Goal: Information Seeking & Learning: Find specific fact

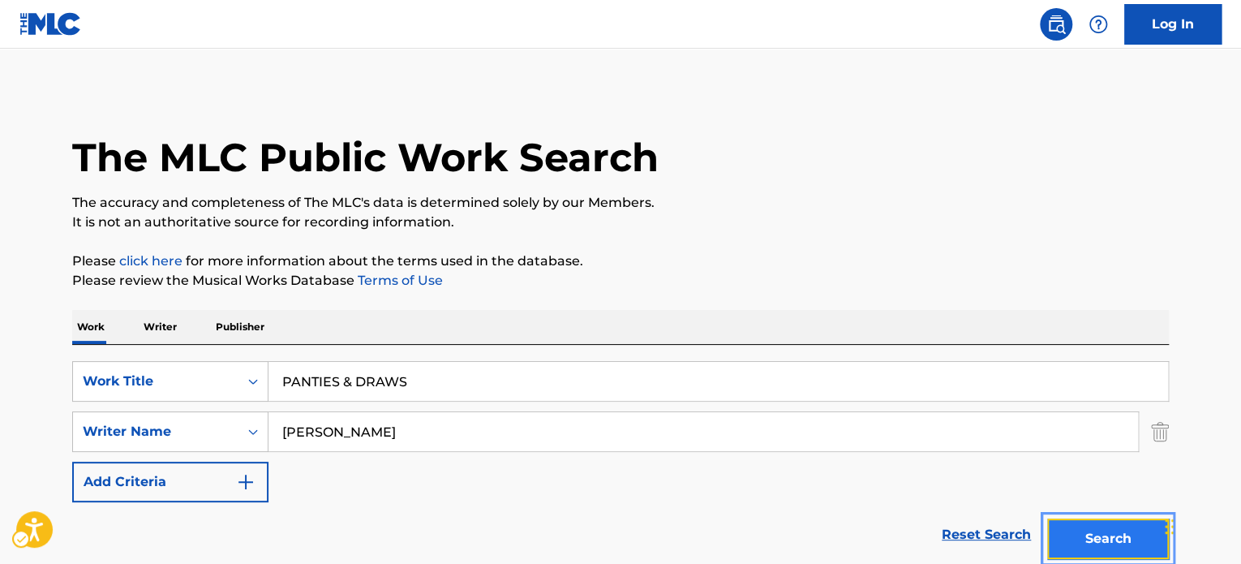
click at [1065, 518] on button "Search" at bounding box center [1108, 538] width 122 height 41
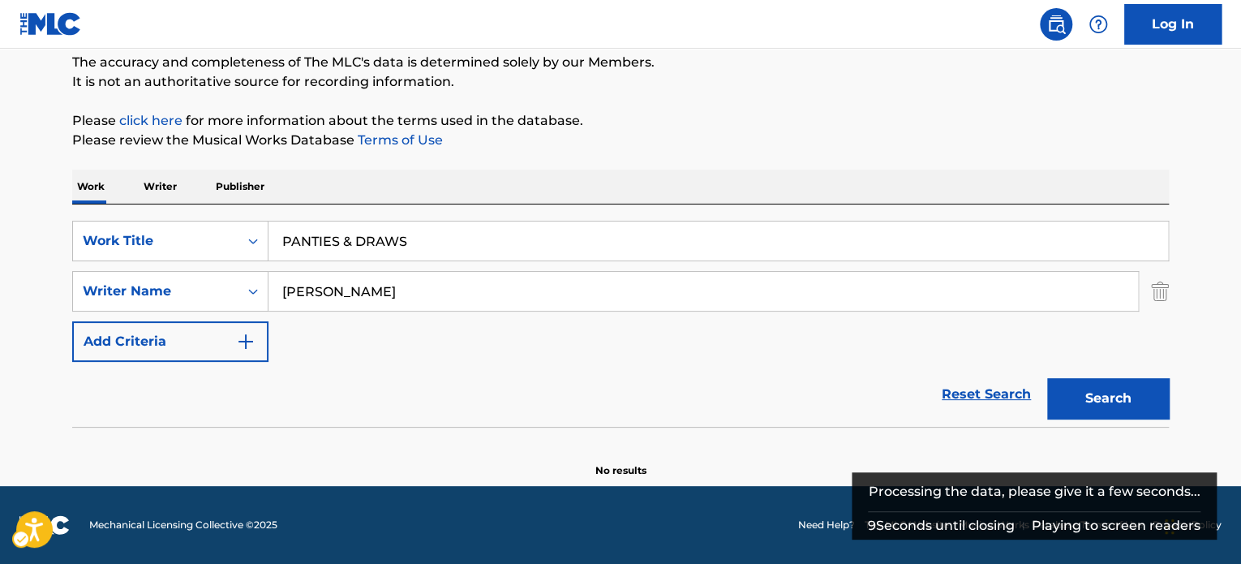
scroll to position [140, 0]
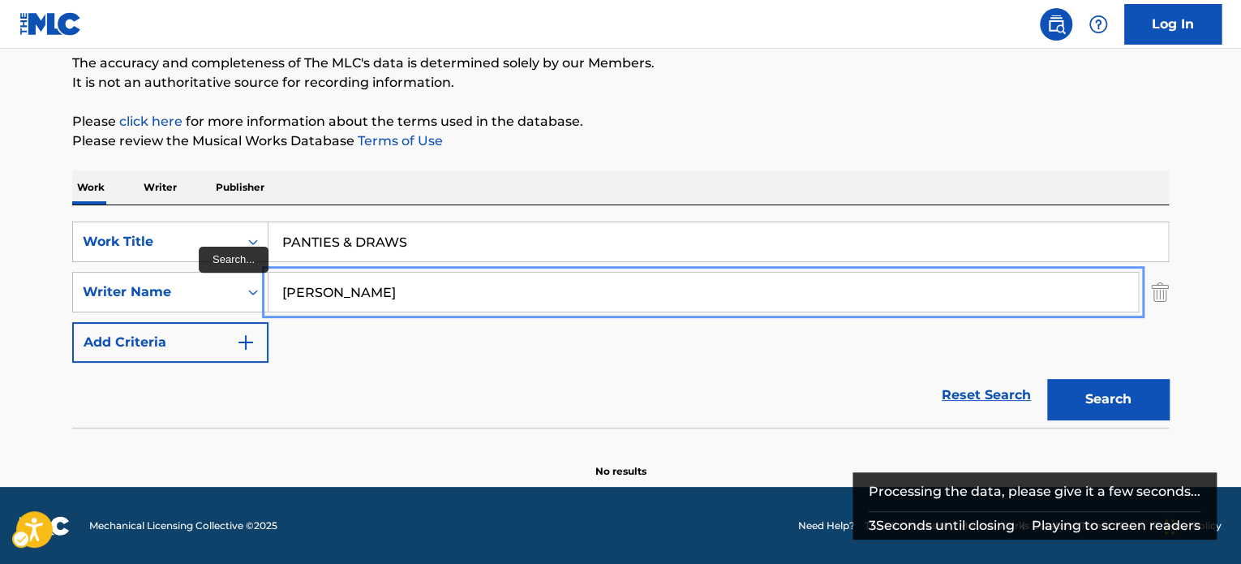
paste input "[PERSON_NAME]"
drag, startPoint x: 388, startPoint y: 290, endPoint x: 28, endPoint y: 293, distance: 360.2
click at [28, 293] on main "The MLC Public Work Search The accuracy and completeness of The MLC's data is d…" at bounding box center [620, 198] width 1241 height 578
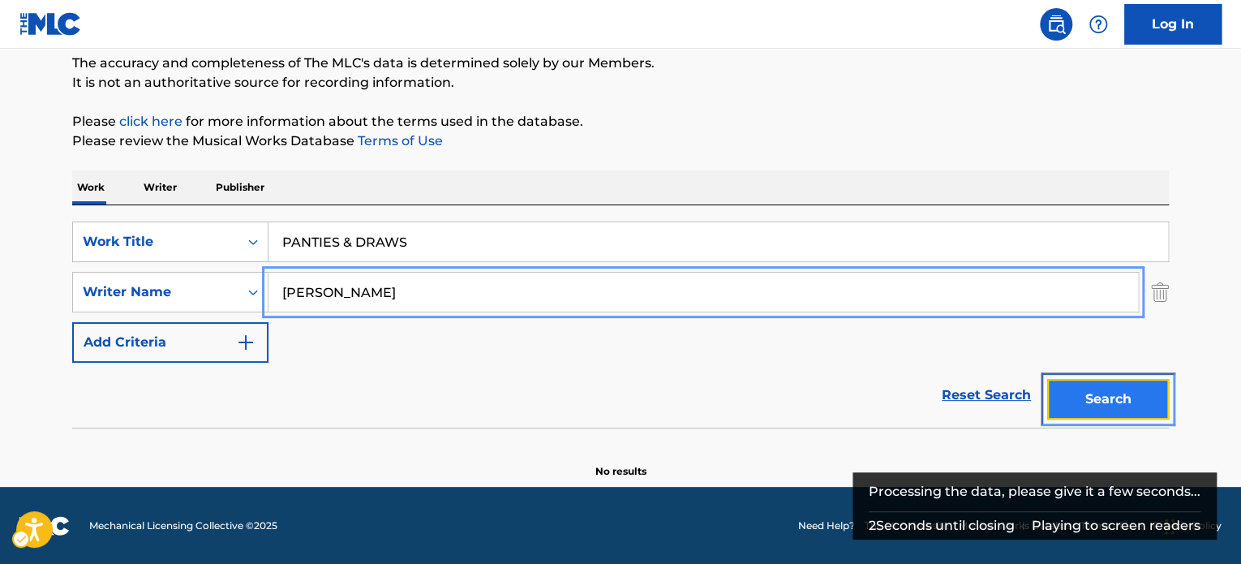
click at [1100, 389] on button "Search" at bounding box center [1108, 399] width 122 height 41
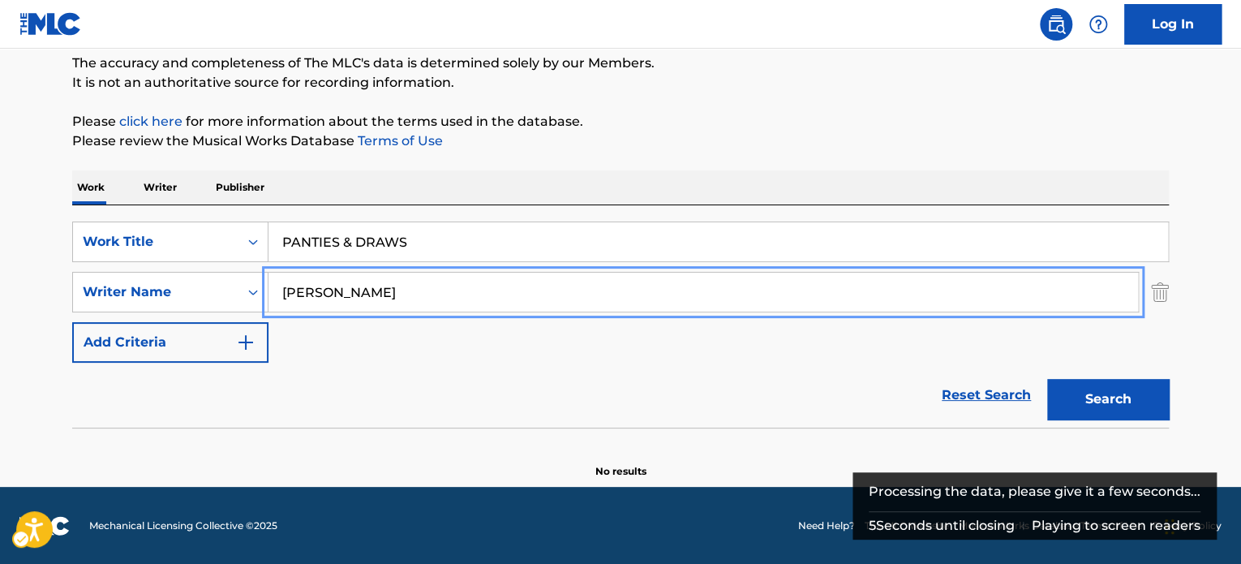
paste input "[PERSON_NAME]"
drag, startPoint x: 491, startPoint y: 286, endPoint x: 308, endPoint y: 309, distance: 183.9
click at [41, 288] on main "The MLC Public Work Search The accuracy and completeness of The MLC's data is d…" at bounding box center [620, 198] width 1241 height 578
type input "[PERSON_NAME]"
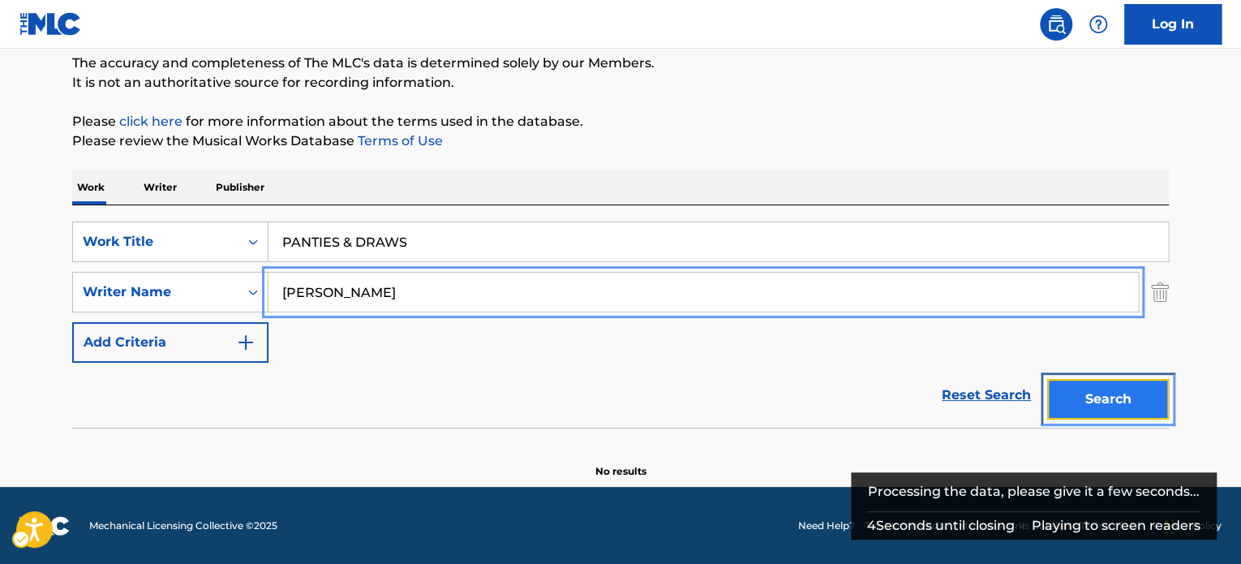
click at [1119, 398] on button "Search" at bounding box center [1108, 399] width 122 height 41
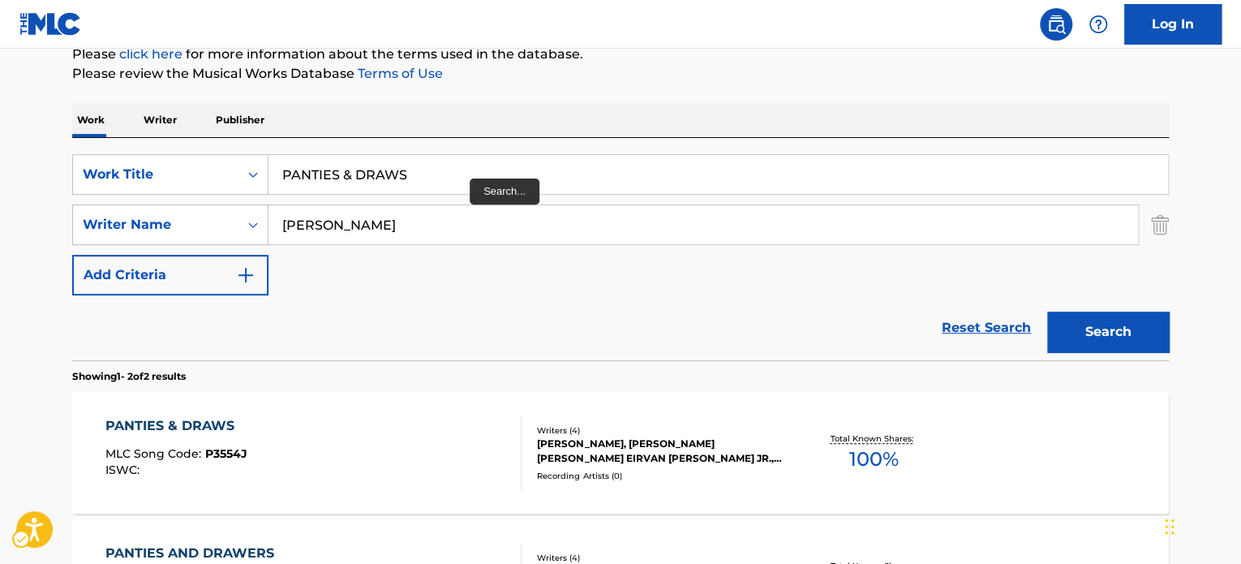
scroll to position [182, 0]
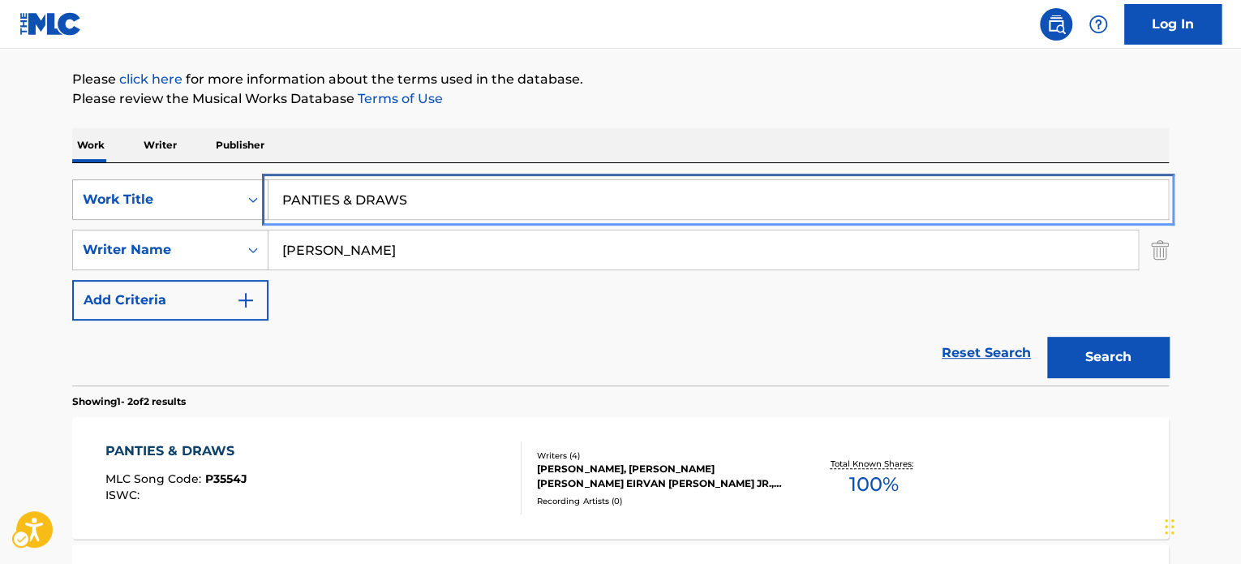
paste input "AIN'T NOTHIN' GOIN' ON BUT THE RENT"
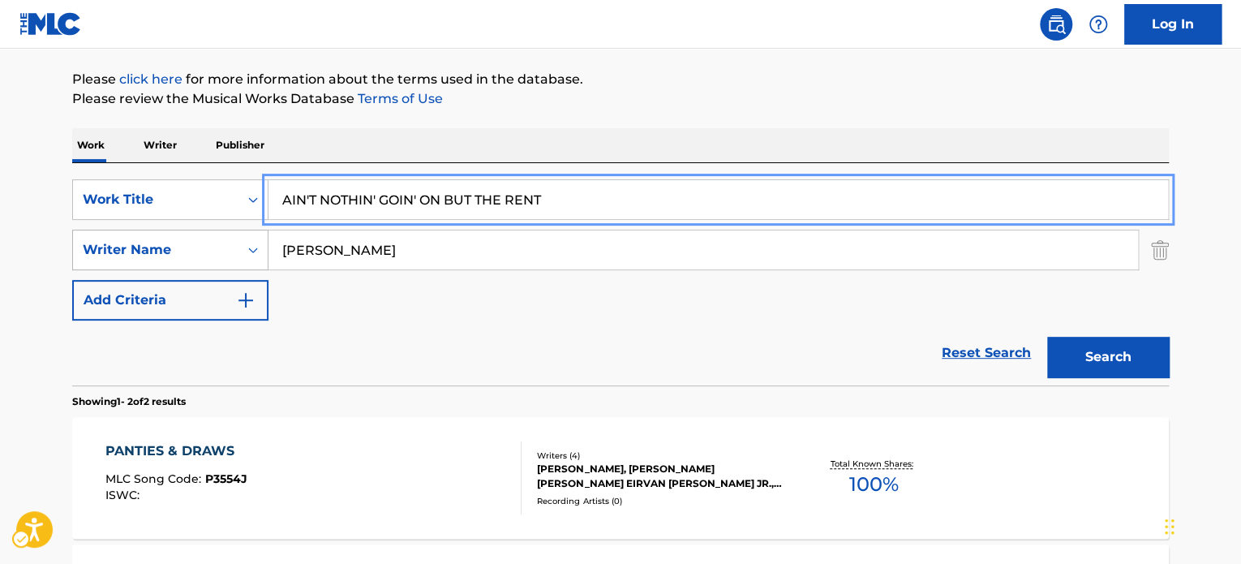
drag, startPoint x: 422, startPoint y: 200, endPoint x: 209, endPoint y: 230, distance: 214.5
type input "AIN'T NOTHIN' GOIN' ON BUT THE RENT"
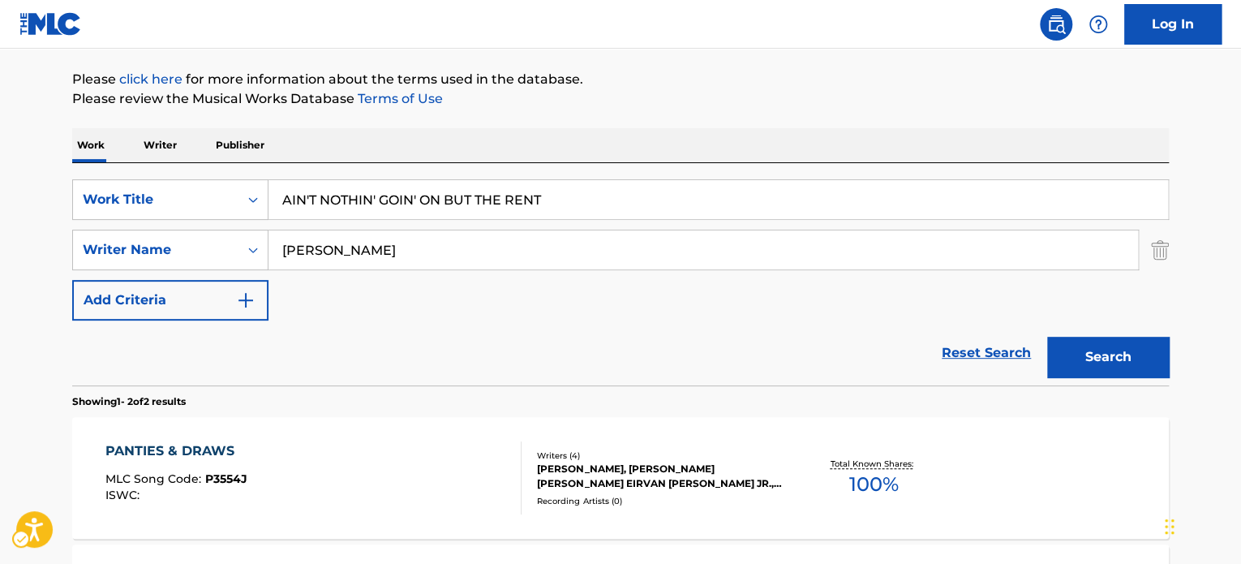
click at [468, 330] on div "Reset Search Search" at bounding box center [620, 352] width 1097 height 65
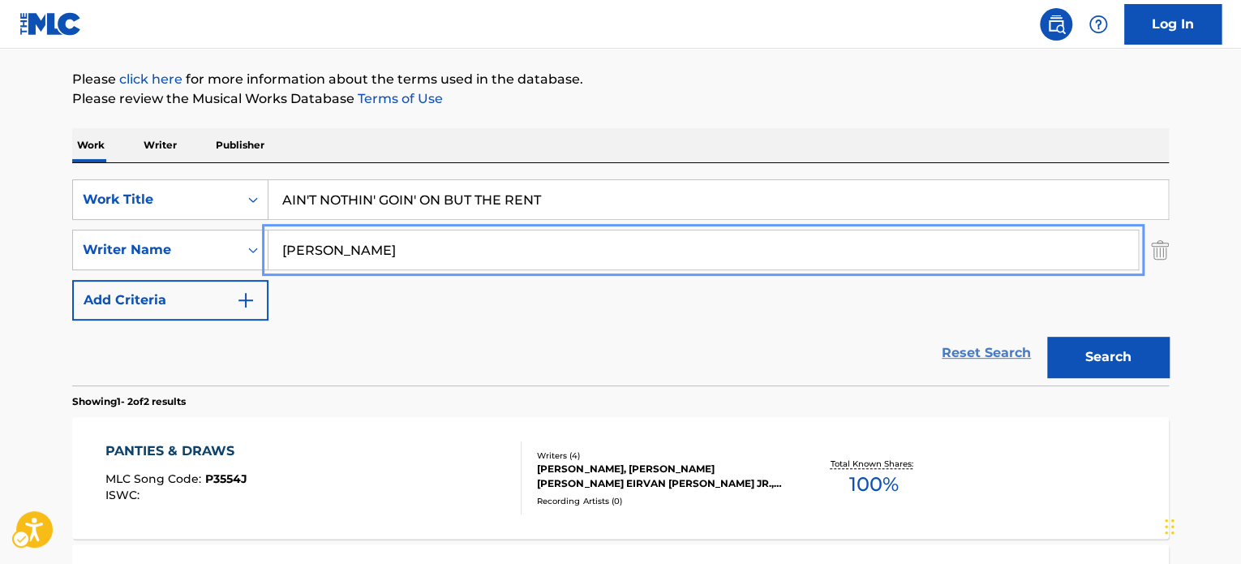
paste input "[PERSON_NAME]"
type input "[PERSON_NAME]"
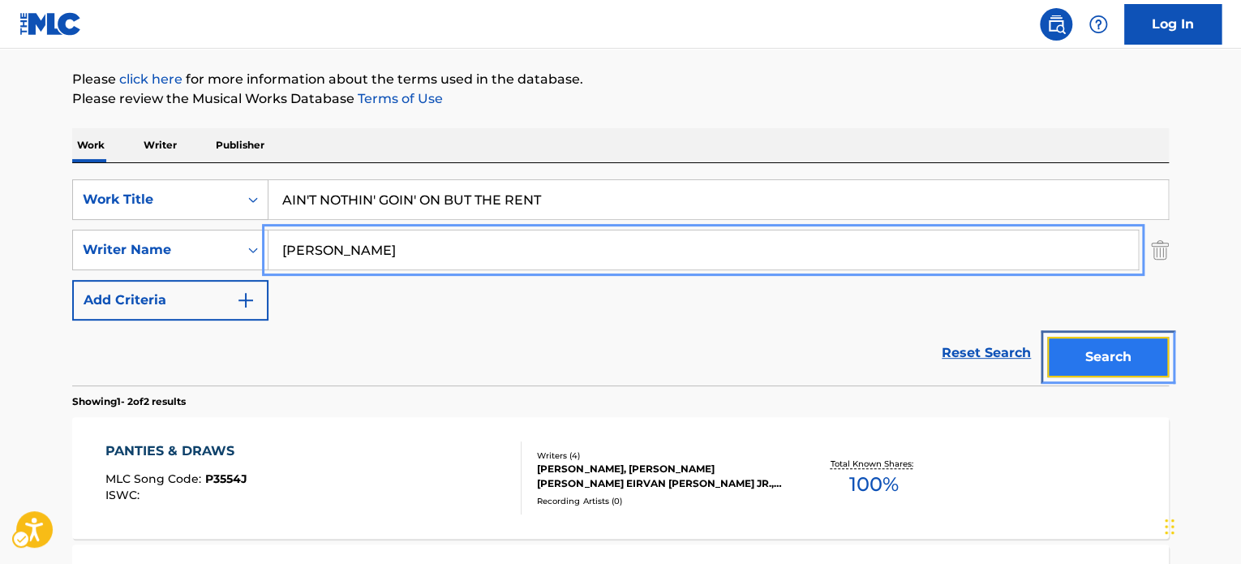
click at [1074, 359] on button "Search" at bounding box center [1108, 357] width 122 height 41
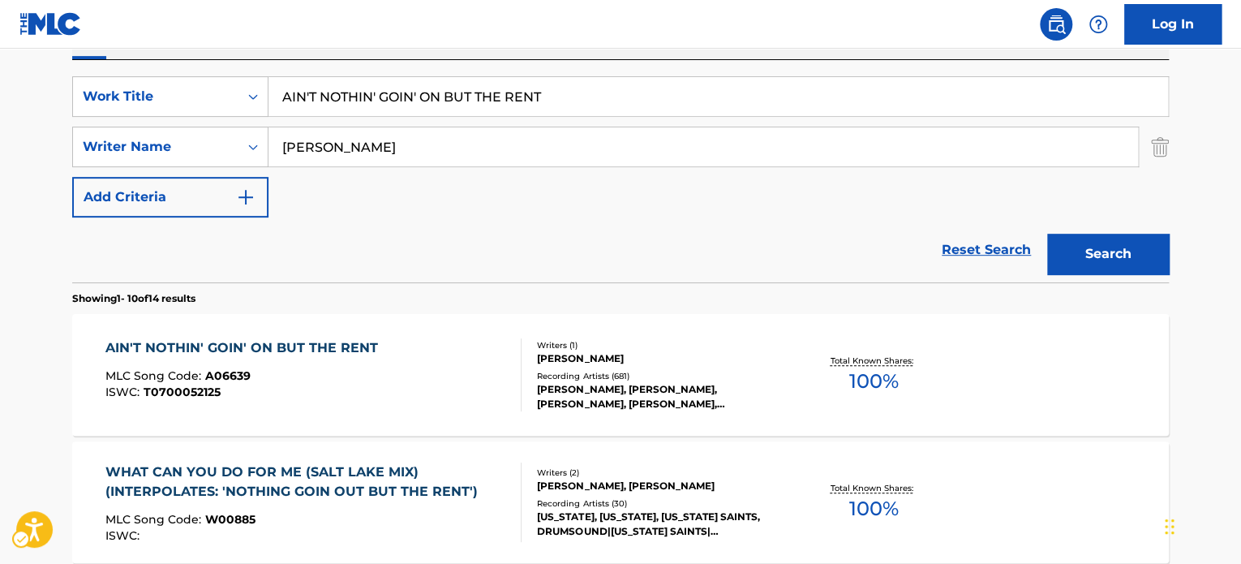
scroll to position [263, 0]
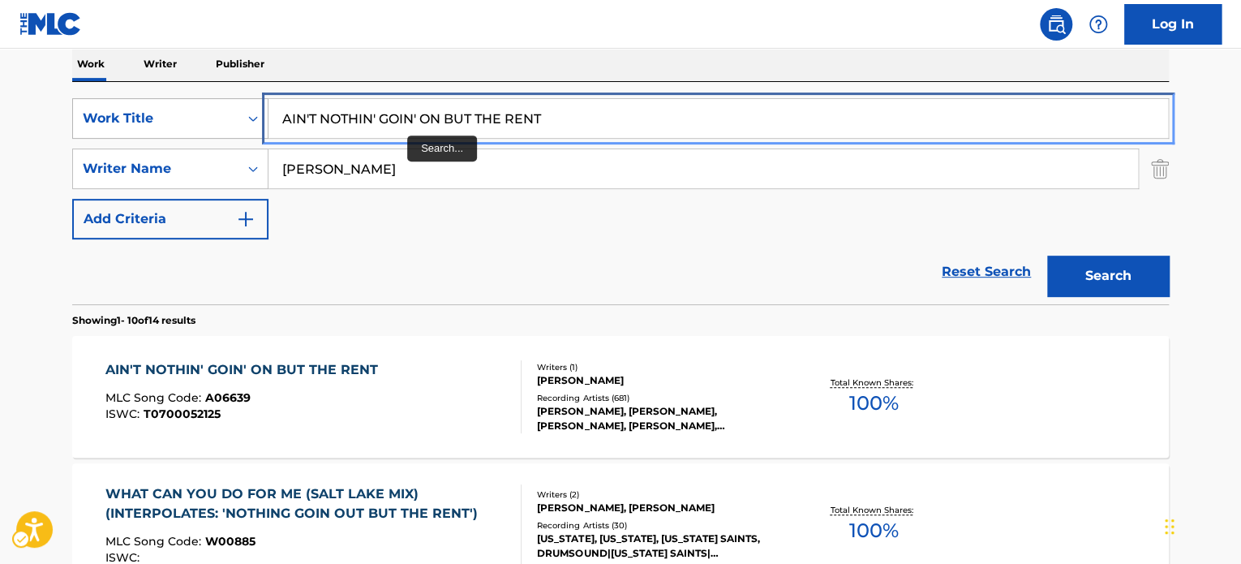
paste input "COMO LO HACEN"
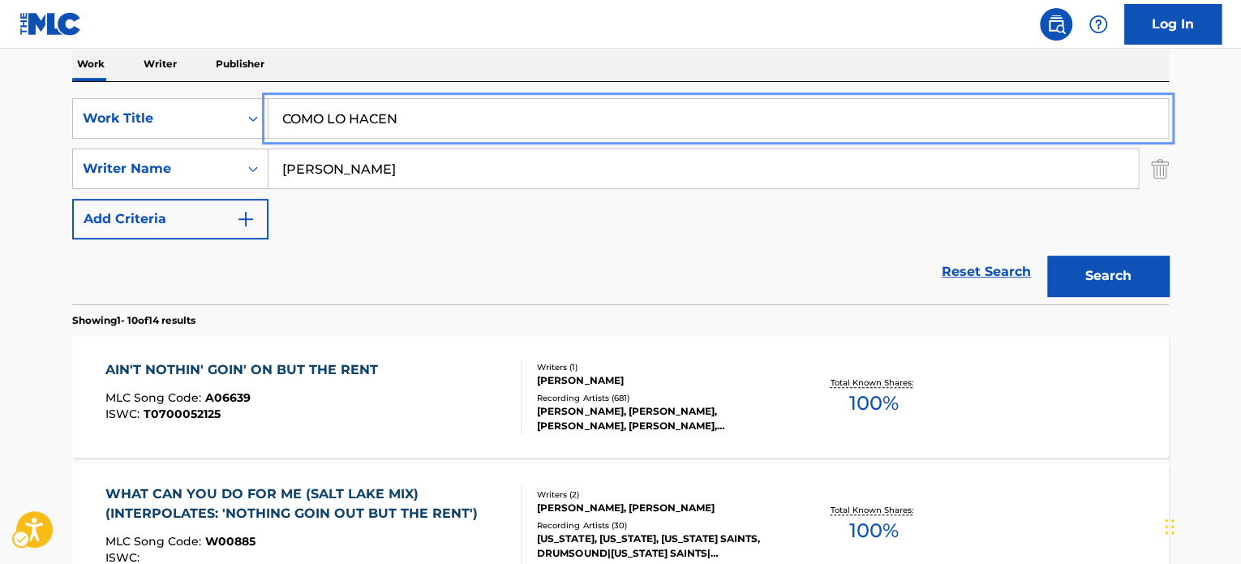
drag, startPoint x: 555, startPoint y: 115, endPoint x: 120, endPoint y: 145, distance: 435.8
click at [101, 135] on div "SearchWithCriteria8f3b6b96-ce5d-4b2f-8bd4-8631af1b43dc Work Title COMO LO HACEN" at bounding box center [620, 118] width 1097 height 41
type input "COMO LO HACEN"
click at [312, 217] on div "SearchWithCriteria8f3b6b96-ce5d-4b2f-8bd4-8631af1b43dc Work Title COMO LO HACEN…" at bounding box center [620, 168] width 1097 height 141
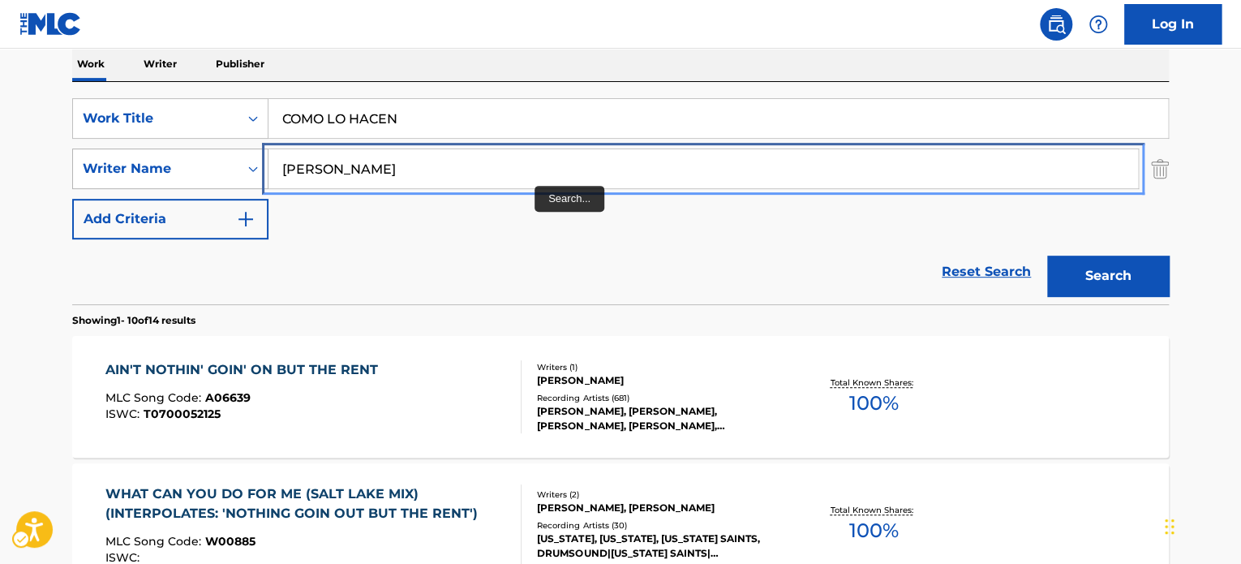
paste input "[PERSON_NAME]"
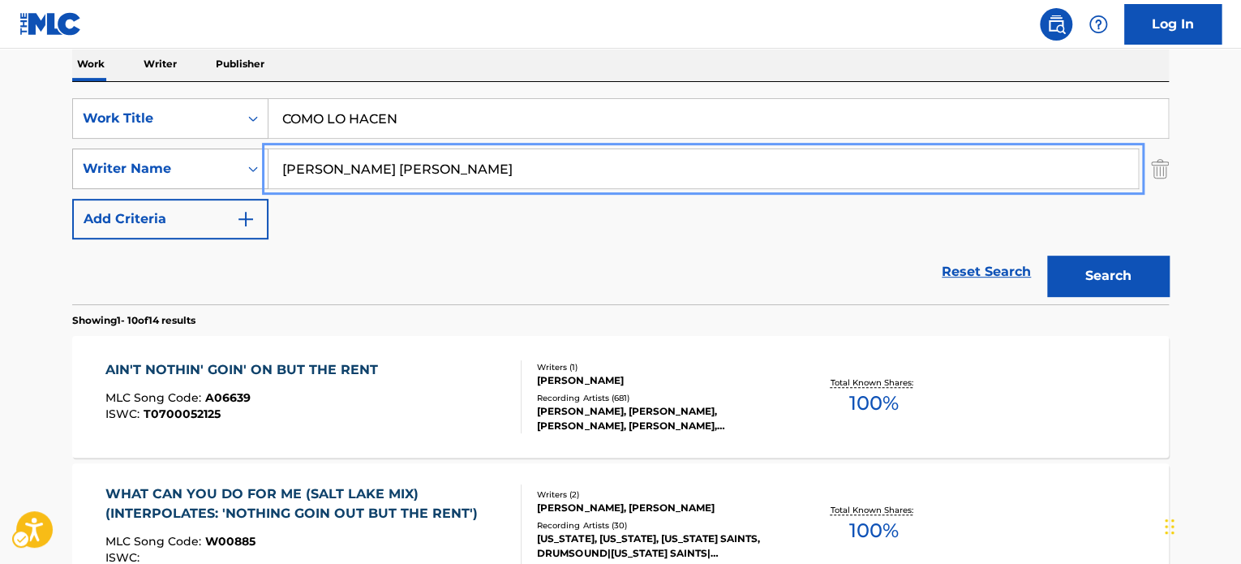
drag, startPoint x: 174, startPoint y: 178, endPoint x: 123, endPoint y: 179, distance: 51.1
click at [123, 179] on div "SearchWithCriteriac6364d72-00f5-4929-8003-08da7866a98e Writer Name [PERSON_NAME…" at bounding box center [620, 168] width 1097 height 41
drag, startPoint x: 607, startPoint y: 174, endPoint x: 96, endPoint y: 213, distance: 512.5
click at [96, 212] on div "SearchWithCriteria8f3b6b96-ce5d-4b2f-8bd4-8631af1b43dc Work Title COMO LO HACEN…" at bounding box center [620, 168] width 1097 height 141
paste input "Search..."
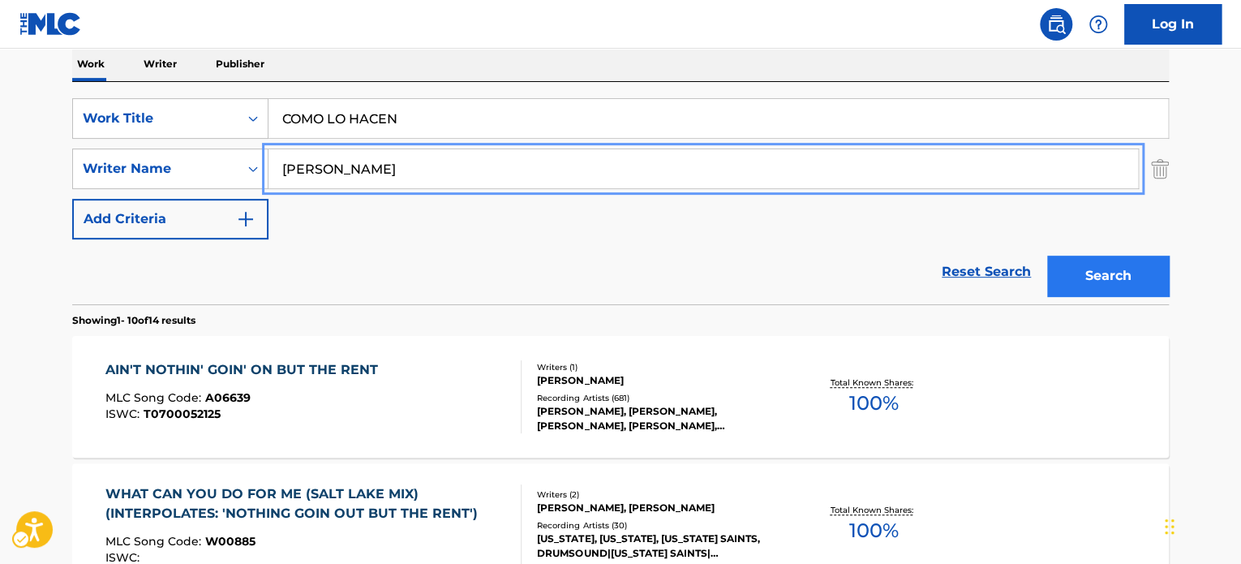
type input "[PERSON_NAME]"
click at [1112, 281] on button "Search" at bounding box center [1108, 276] width 122 height 41
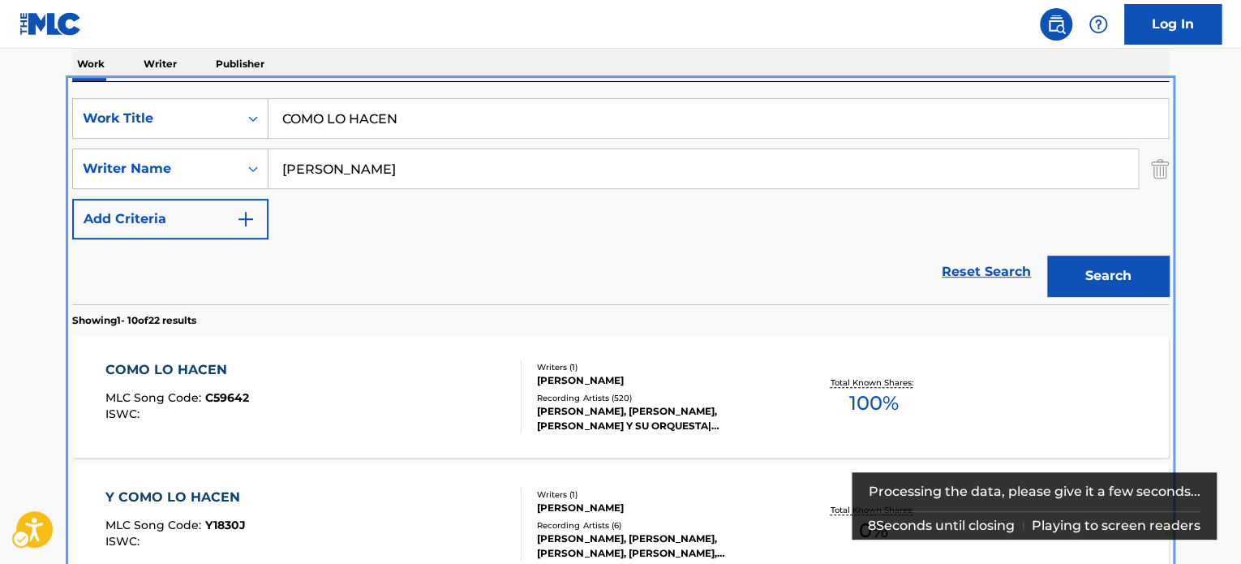
scroll to position [344, 0]
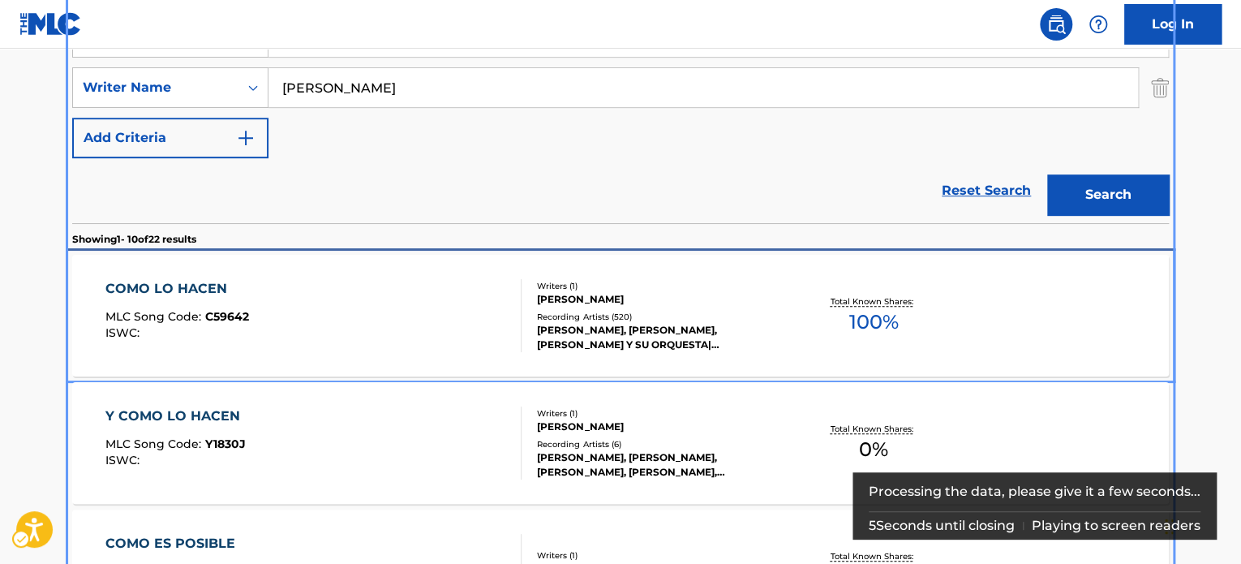
click at [804, 291] on div "Total Known Shares: 100 %" at bounding box center [873, 315] width 183 height 49
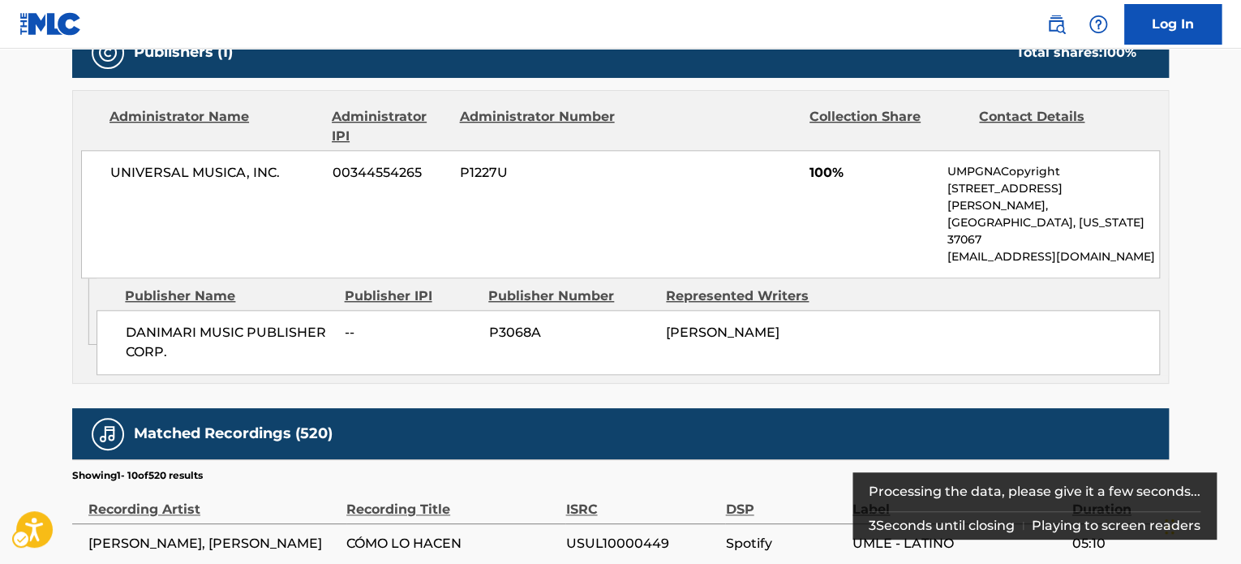
scroll to position [1055, 0]
